Goal: Navigation & Orientation: Go to known website

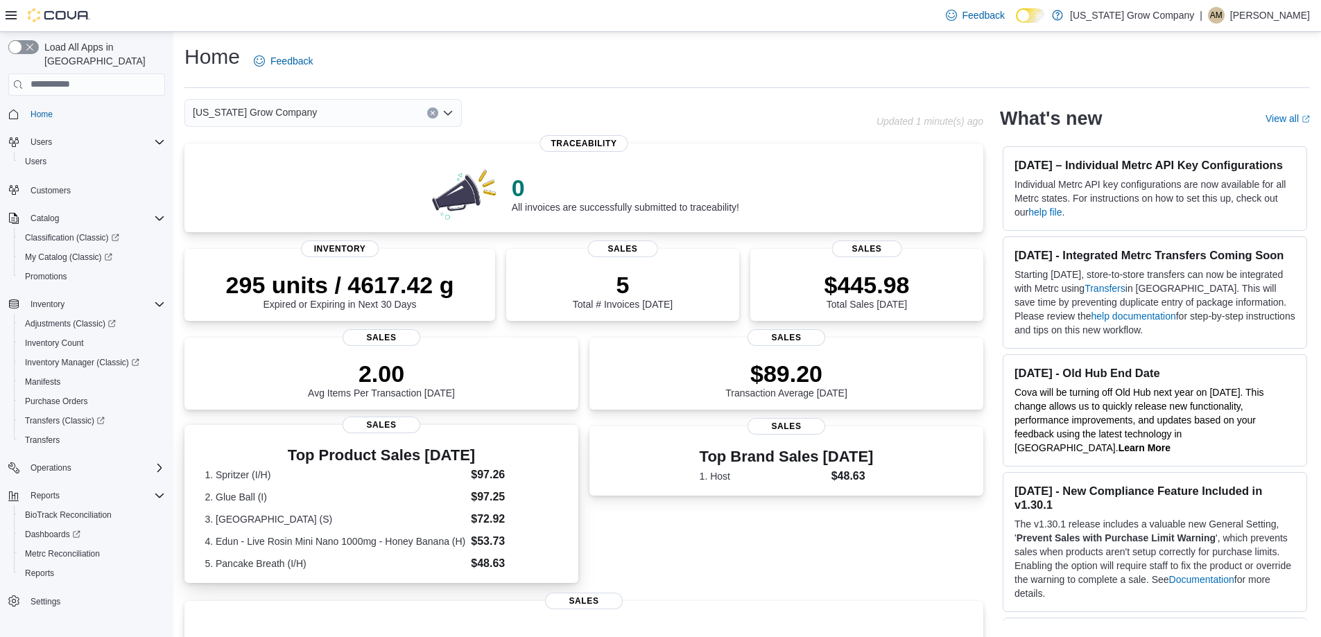
drag, startPoint x: 209, startPoint y: 242, endPoint x: 250, endPoint y: 426, distance: 188.3
click at [239, 367] on div "0 All invoices are successfully submitted to traceability! Traceability 295 uni…" at bounding box center [583, 513] width 799 height 738
click at [250, 421] on div "0 All invoices are successfully submitted to traceability! Traceability 295 uni…" at bounding box center [583, 513] width 799 height 738
click at [250, 426] on div "0 All invoices are successfully submitted to traceability! Traceability 295 uni…" at bounding box center [583, 513] width 799 height 738
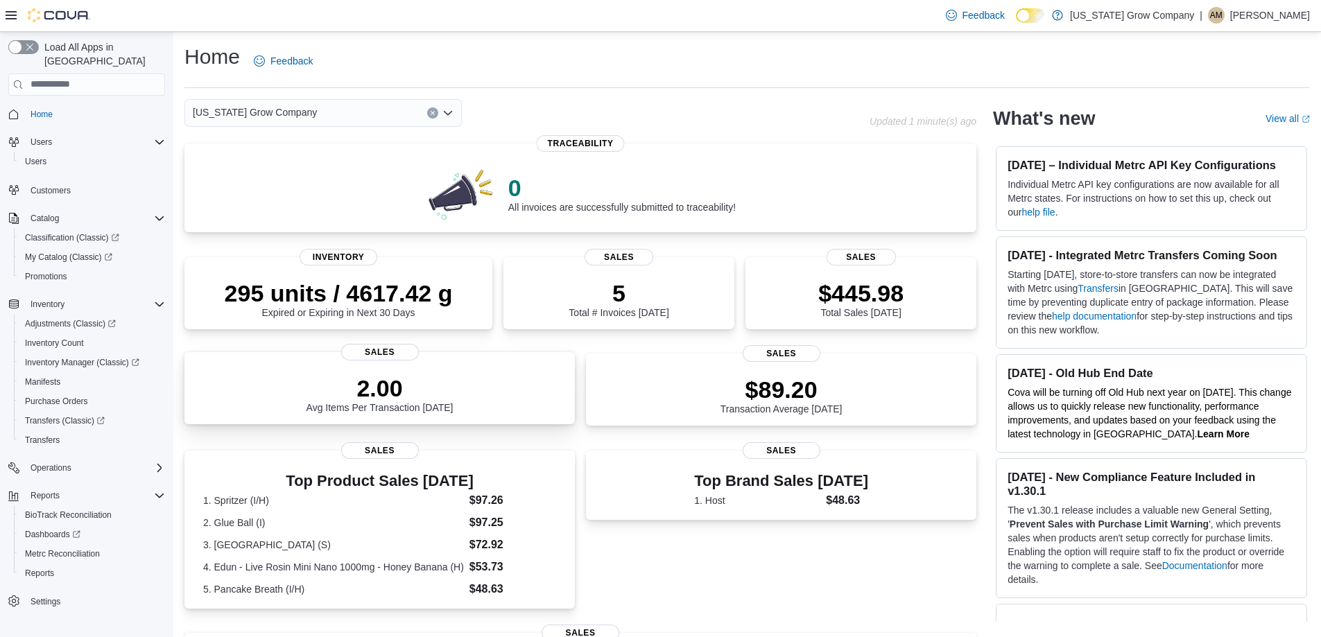
click at [198, 408] on div "2.00 Avg Items Per Transaction Today" at bounding box center [380, 391] width 368 height 44
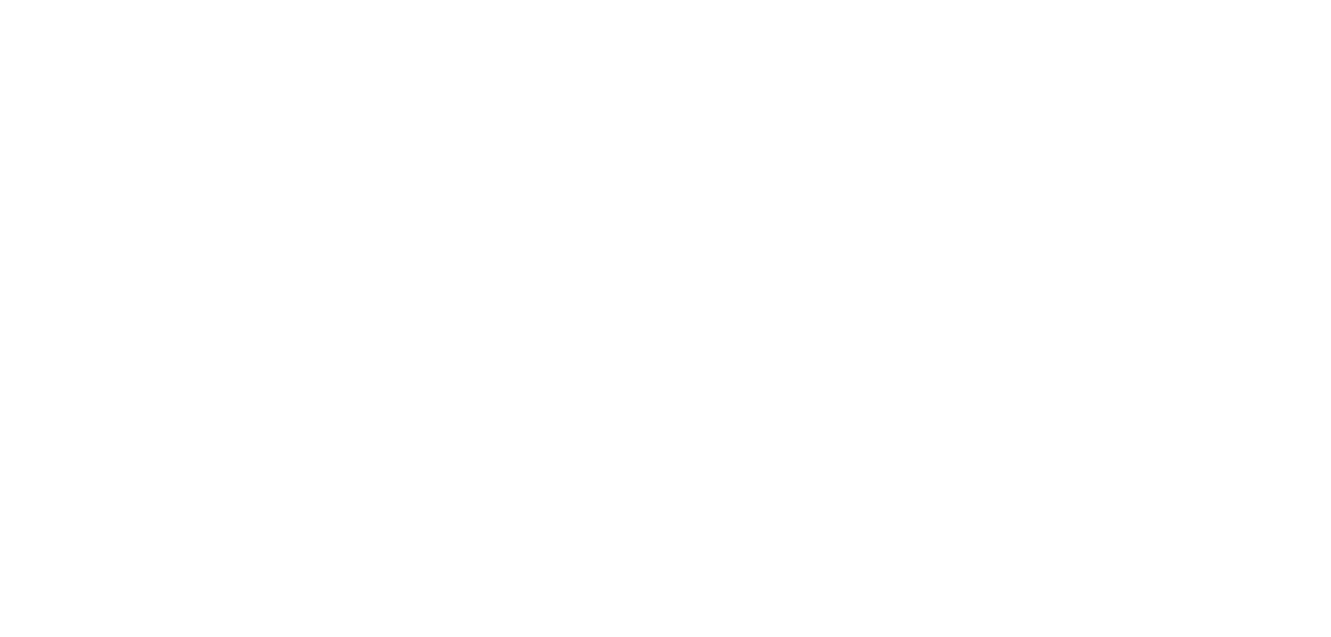
click at [766, 6] on html at bounding box center [665, 3] width 1331 height 6
click at [768, 6] on html at bounding box center [665, 3] width 1331 height 6
click at [767, 6] on html at bounding box center [665, 3] width 1331 height 6
